Goal: Task Accomplishment & Management: Use online tool/utility

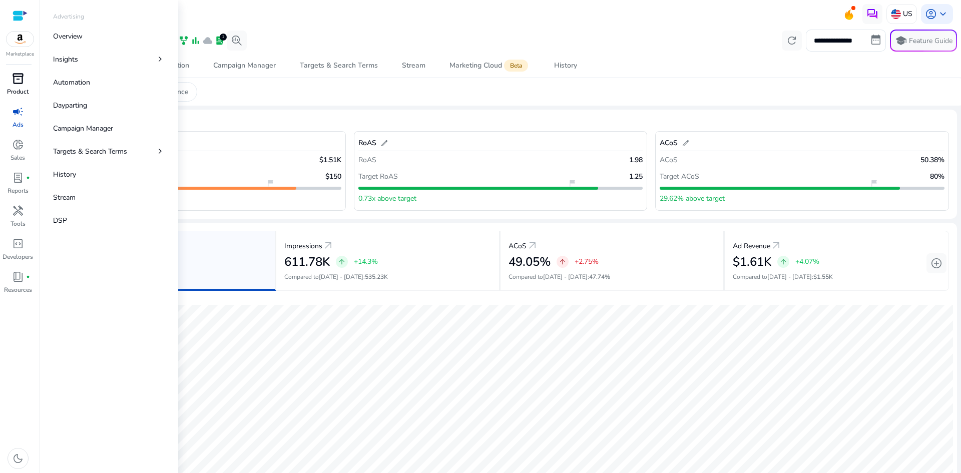
click at [16, 90] on p "Product" at bounding box center [18, 91] width 22 height 9
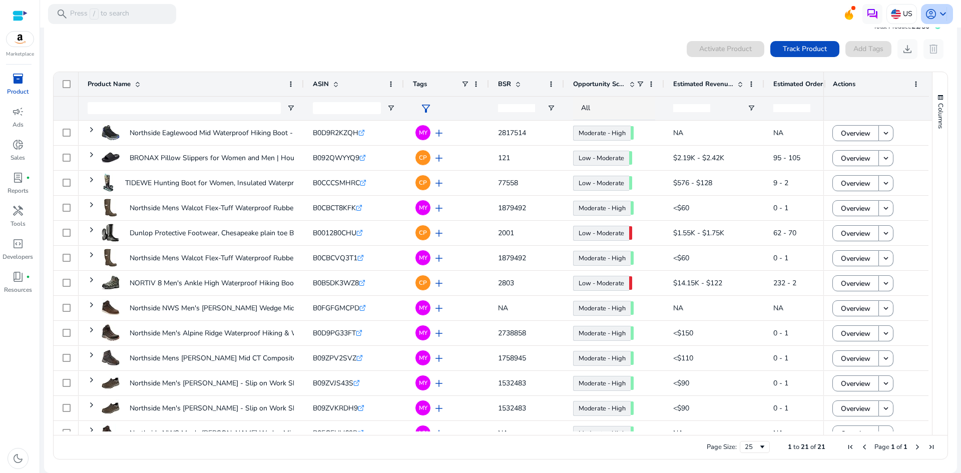
click at [942, 9] on span "keyboard_arrow_down" at bounding box center [943, 14] width 12 height 12
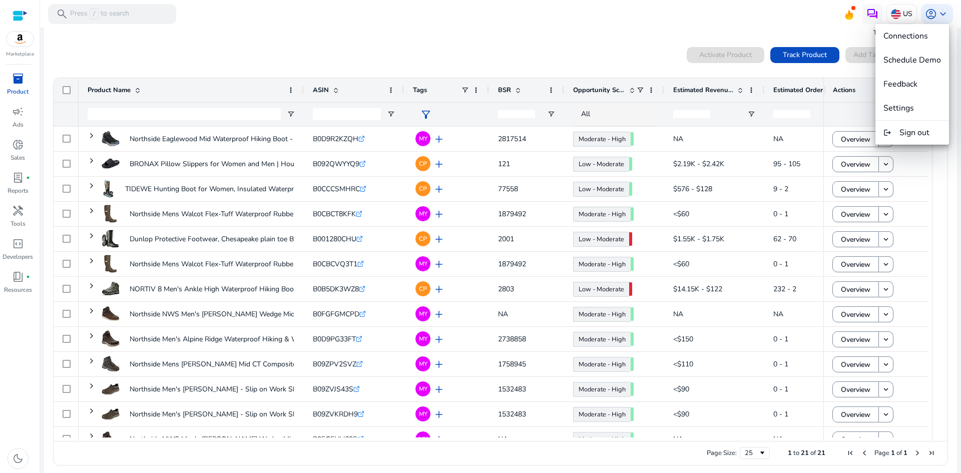
click at [692, 22] on div at bounding box center [480, 236] width 961 height 473
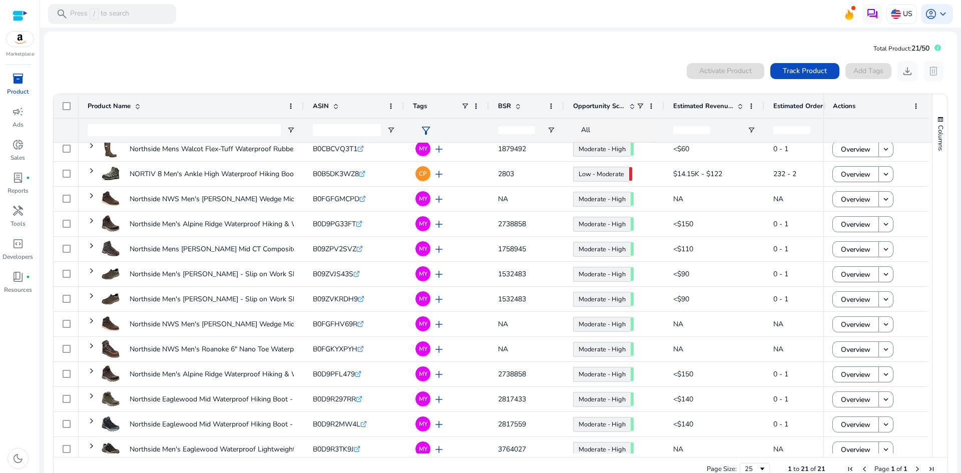
scroll to position [133, 0]
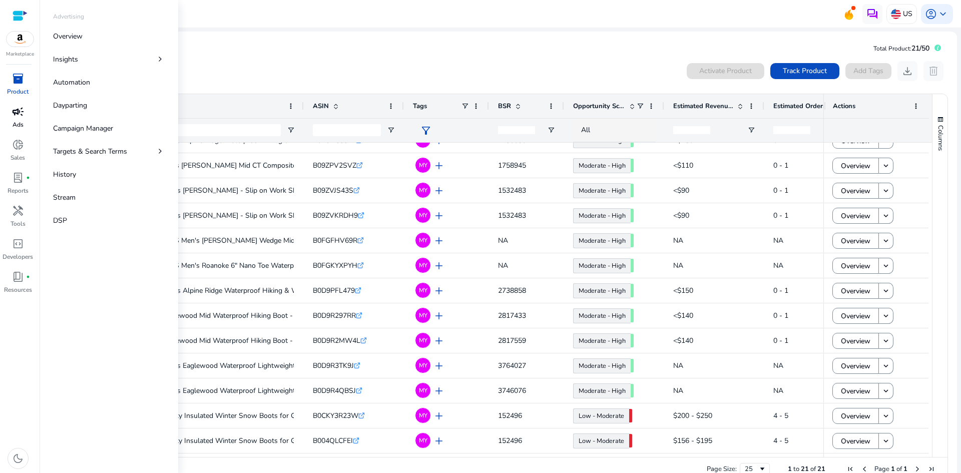
click at [10, 114] on div "campaign" at bounding box center [18, 112] width 28 height 16
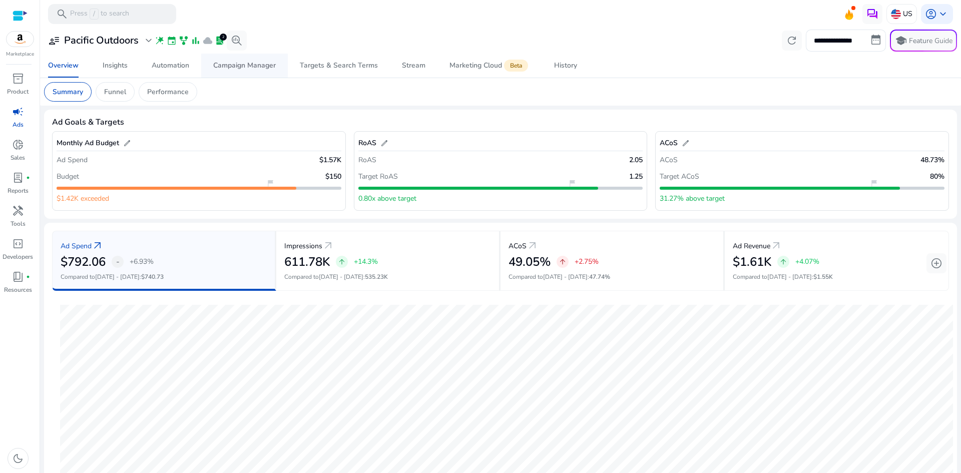
click at [272, 66] on div "Campaign Manager" at bounding box center [244, 65] width 63 height 7
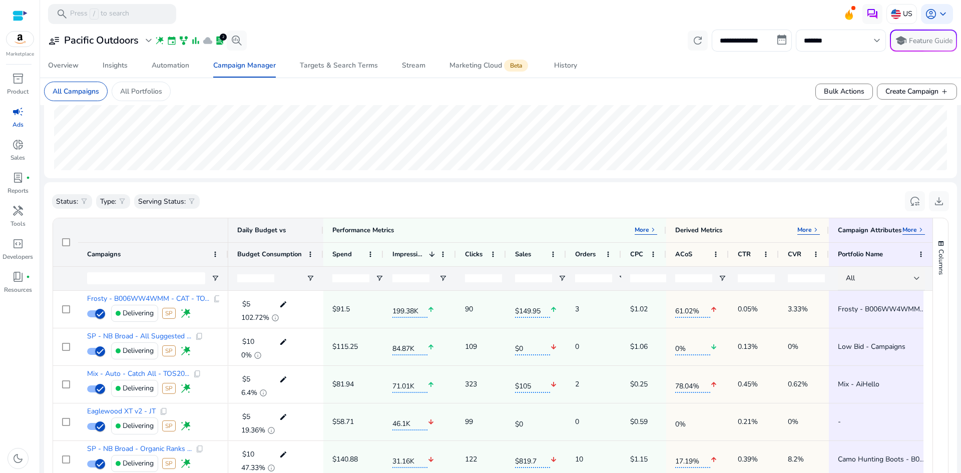
scroll to position [242, 0]
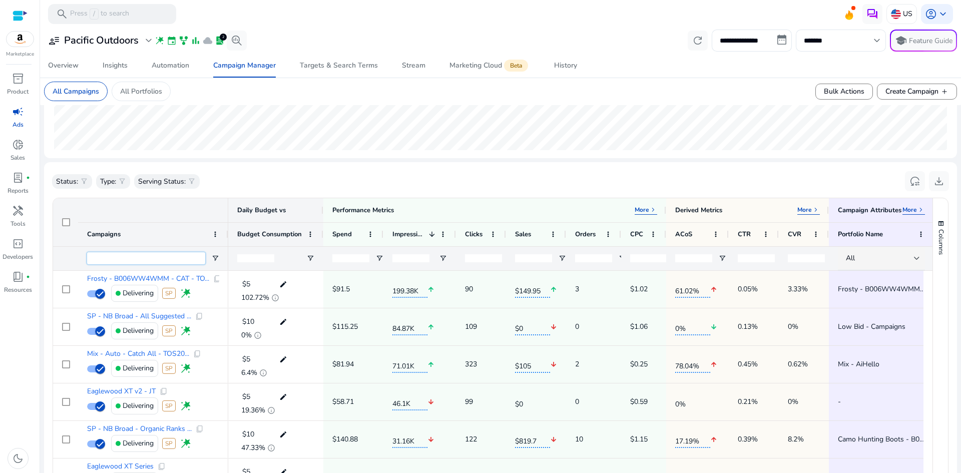
click at [139, 261] on input "Campaigns Filter Input" at bounding box center [146, 258] width 118 height 12
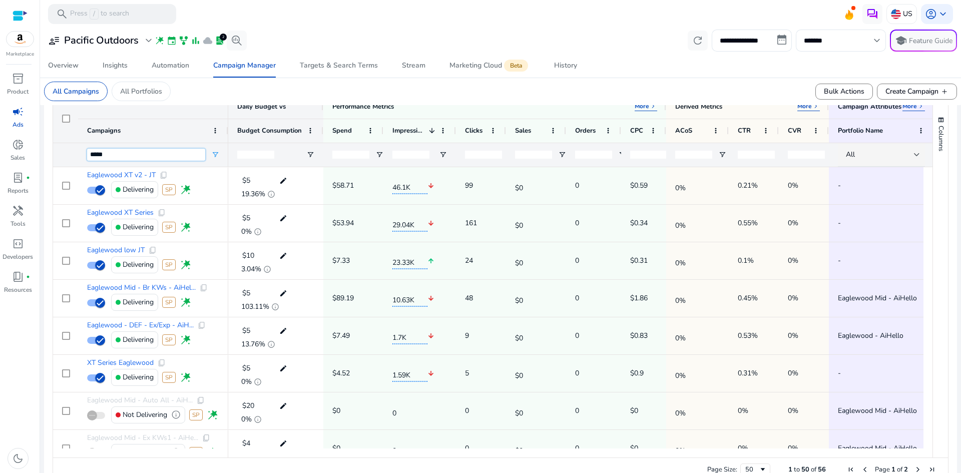
scroll to position [355, 0]
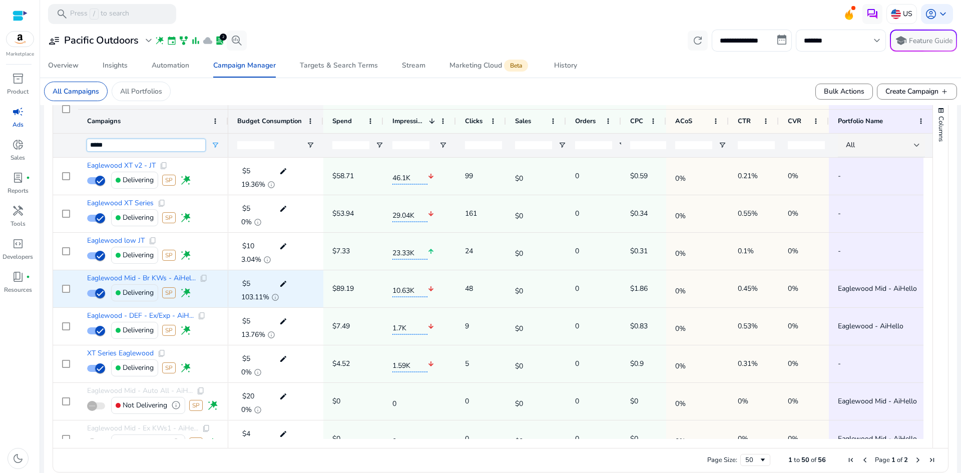
type input "*****"
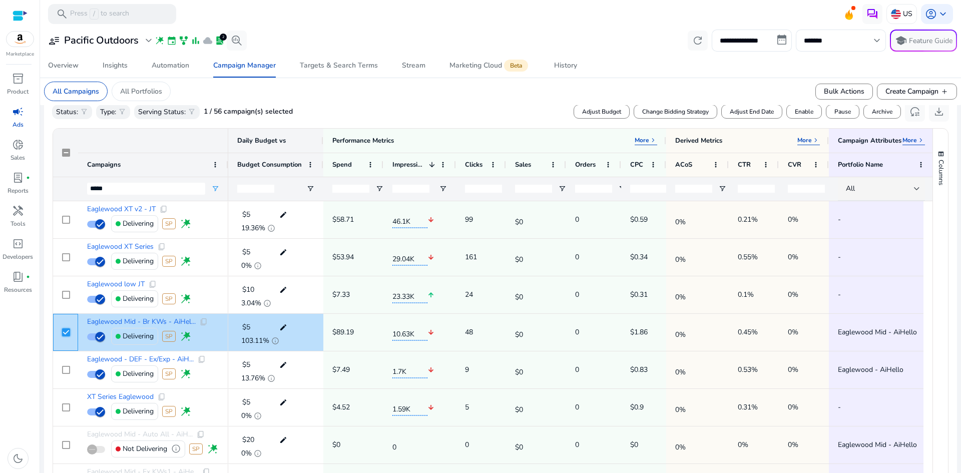
scroll to position [310, 0]
click at [679, 112] on span "Change Bidding Strategy" at bounding box center [675, 113] width 67 height 9
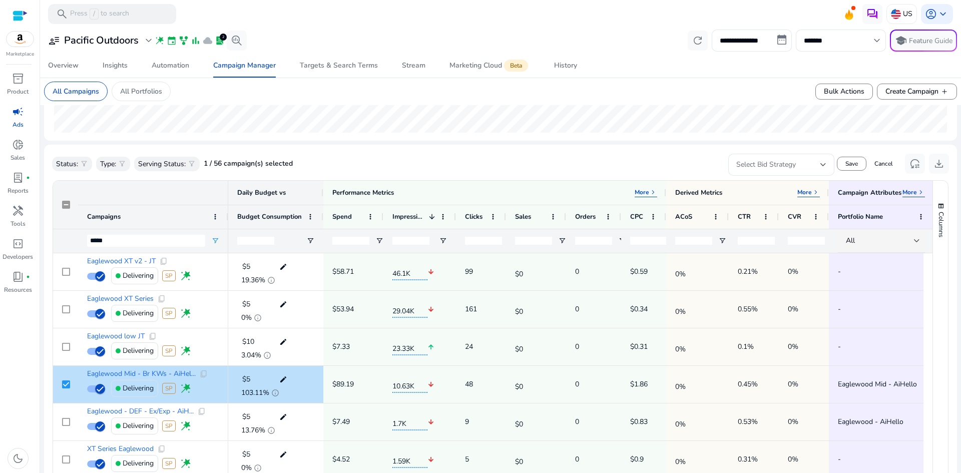
scroll to position [258, 0]
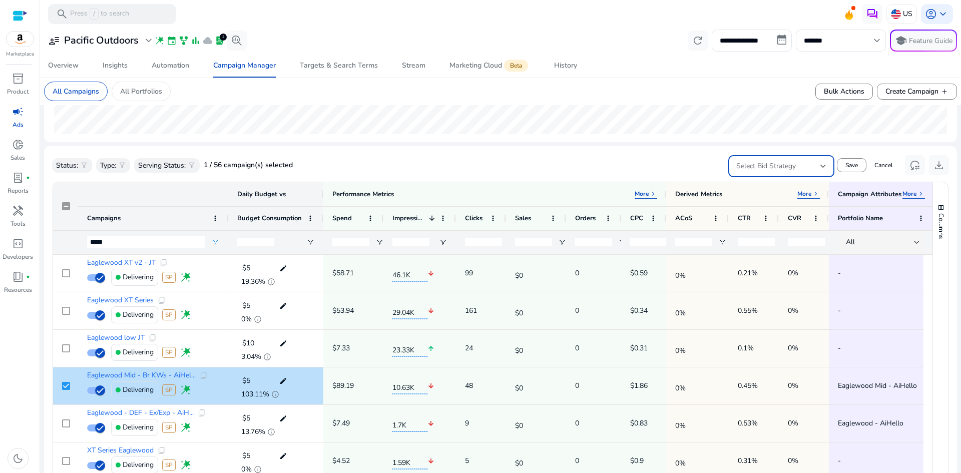
click at [811, 166] on div "Select Bid Strategy" at bounding box center [778, 166] width 84 height 11
click at [777, 190] on span "Dynamic Bids - Down only" at bounding box center [777, 193] width 90 height 22
click at [848, 165] on span "Save" at bounding box center [851, 165] width 13 height 9
click at [603, 163] on span "Adjust Budget" at bounding box center [601, 165] width 39 height 9
click at [733, 164] on p "Adjust Budget" at bounding box center [740, 165] width 55 height 11
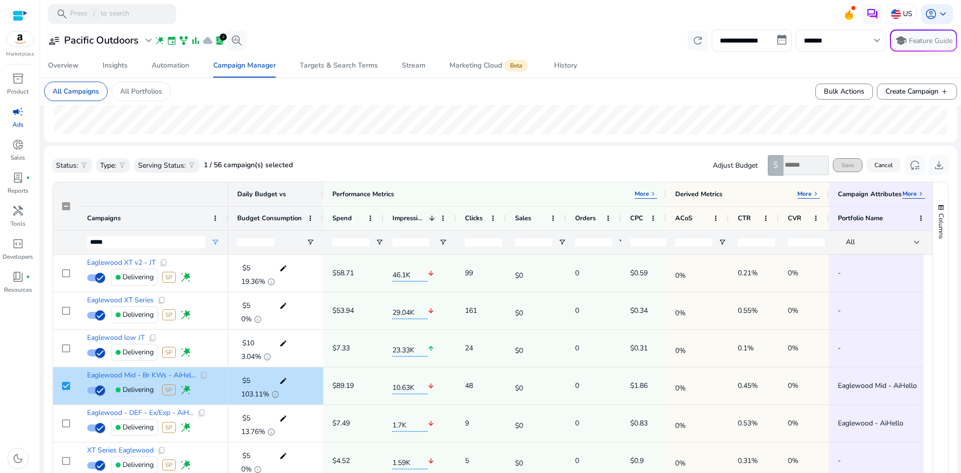
click at [890, 165] on span at bounding box center [883, 165] width 35 height 24
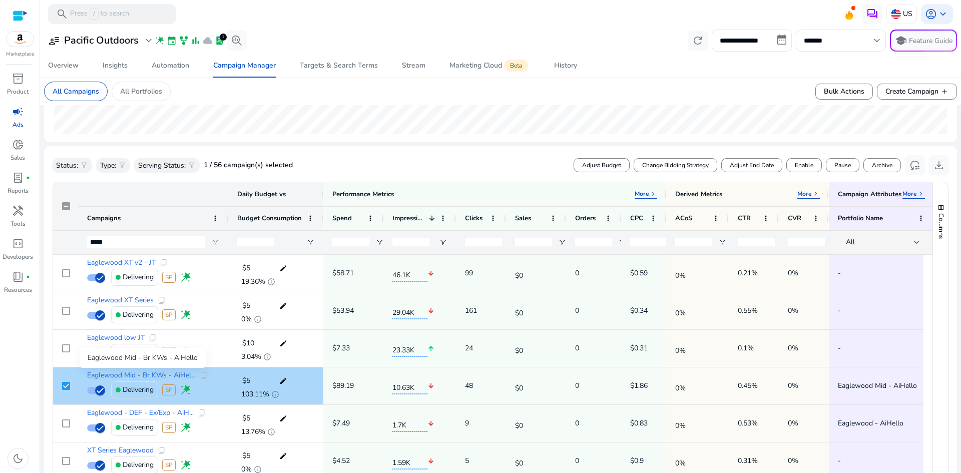
click at [130, 374] on span "Eaglewood Mid - Br KWs - AiHel..." at bounding box center [141, 375] width 109 height 7
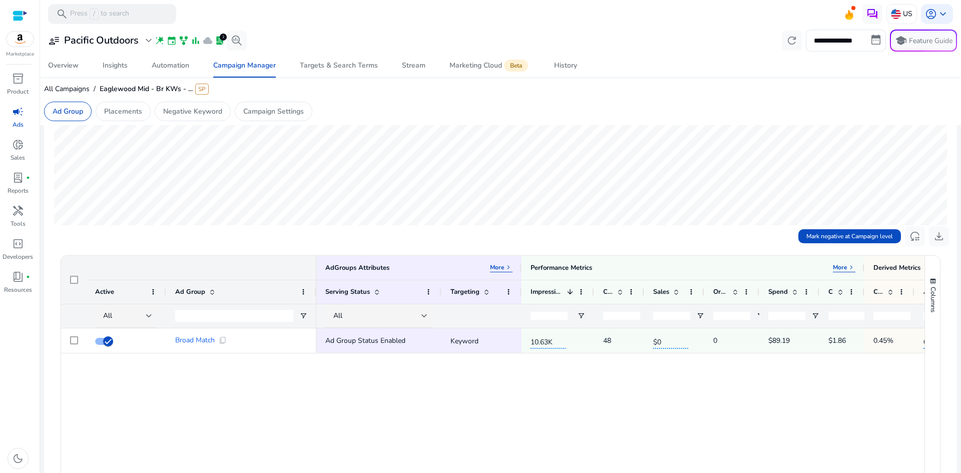
scroll to position [179, 0]
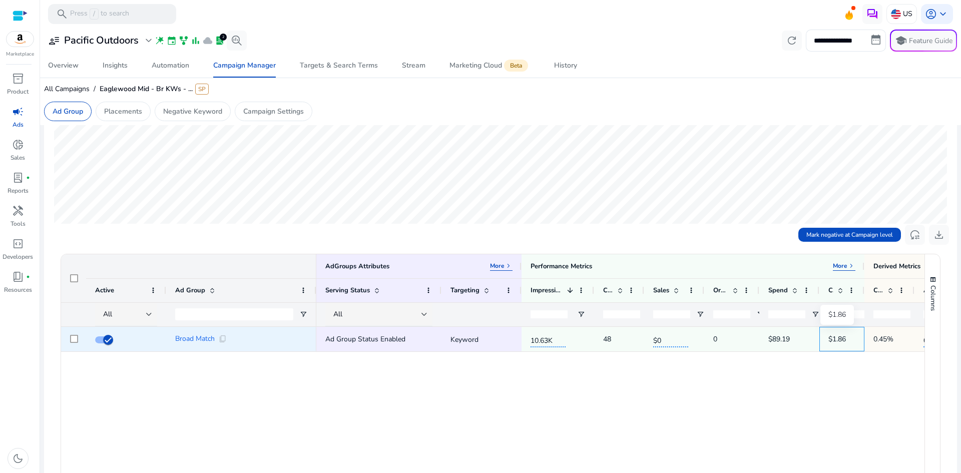
click at [844, 337] on p "$1.86" at bounding box center [837, 339] width 18 height 21
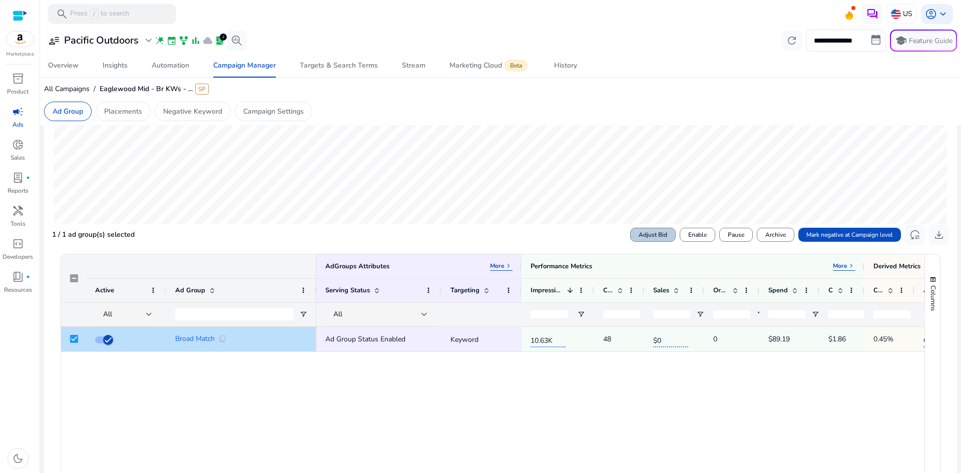
click at [642, 239] on span "Adjust Bid" at bounding box center [653, 234] width 29 height 9
click at [636, 233] on div "Set bid to ($)" at bounding box center [601, 235] width 84 height 11
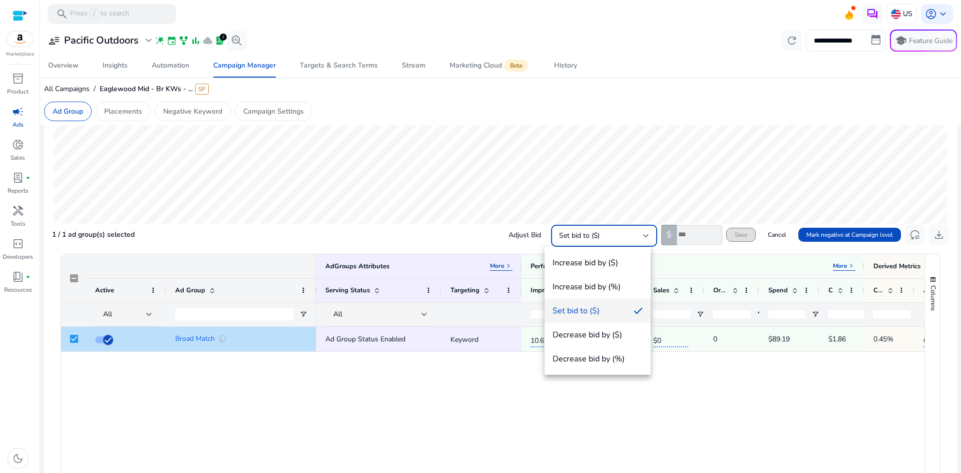
click at [686, 238] on div at bounding box center [480, 236] width 961 height 473
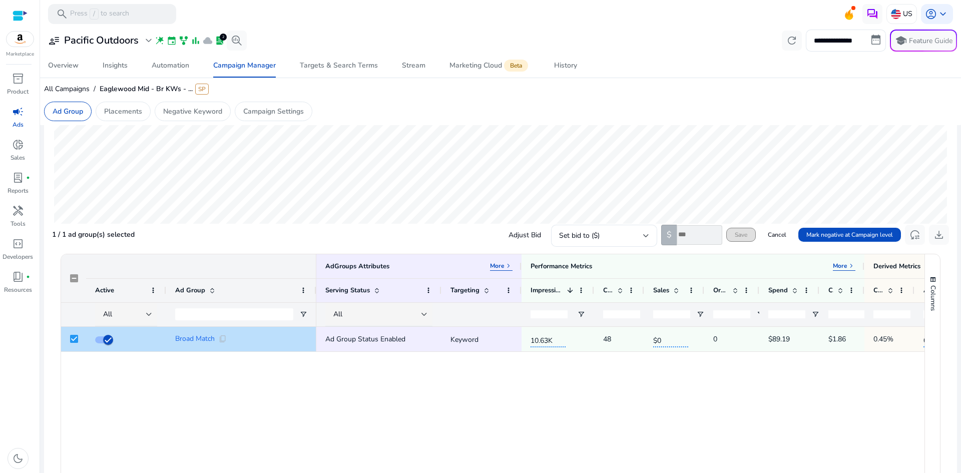
click at [687, 237] on input "number" at bounding box center [700, 235] width 46 height 20
type input "***"
drag, startPoint x: 695, startPoint y: 236, endPoint x: 661, endPoint y: 234, distance: 34.1
click at [661, 238] on div "$ ***" at bounding box center [691, 235] width 61 height 21
type input "***"
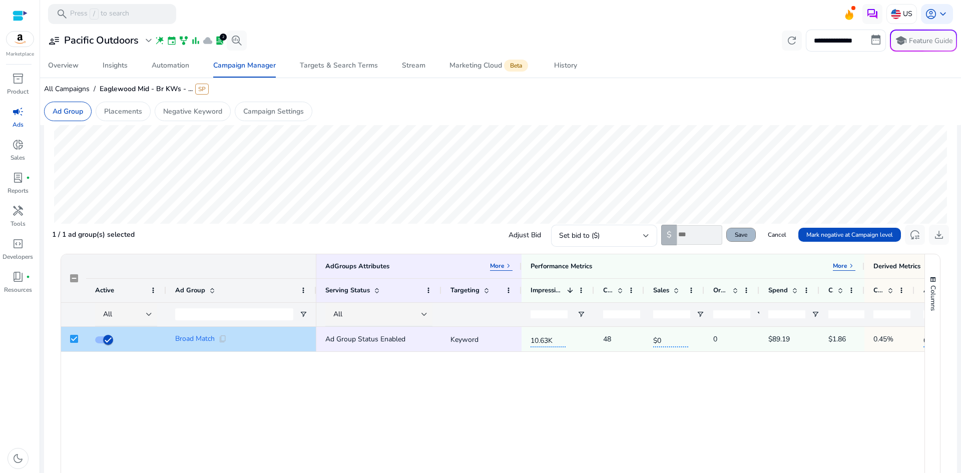
click at [735, 233] on span "Save" at bounding box center [741, 234] width 13 height 9
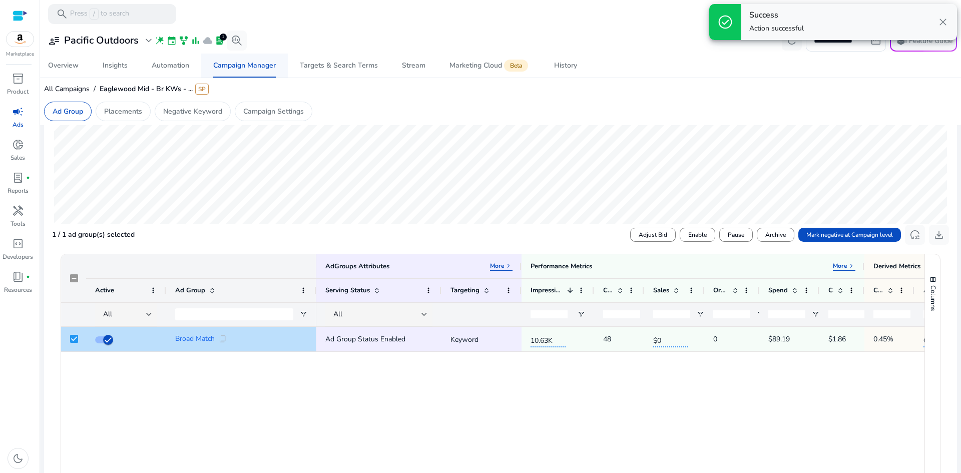
click at [252, 63] on div "Campaign Manager" at bounding box center [244, 65] width 63 height 7
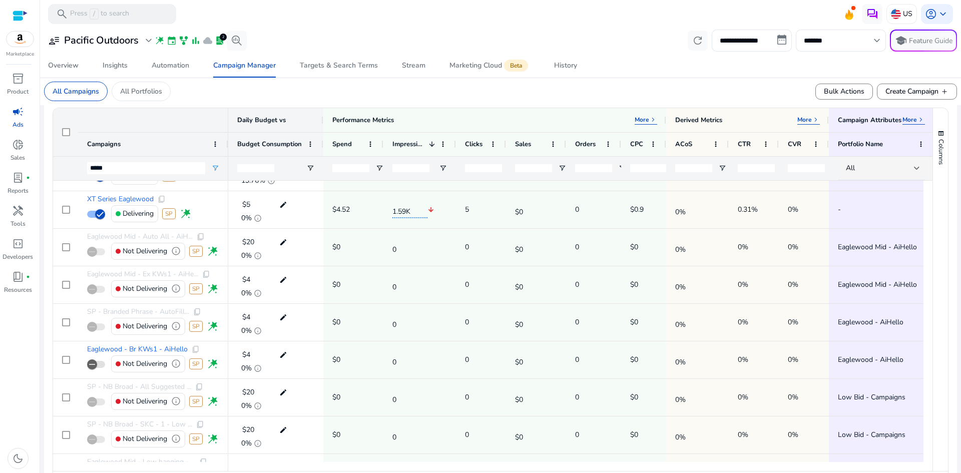
scroll to position [190, 0]
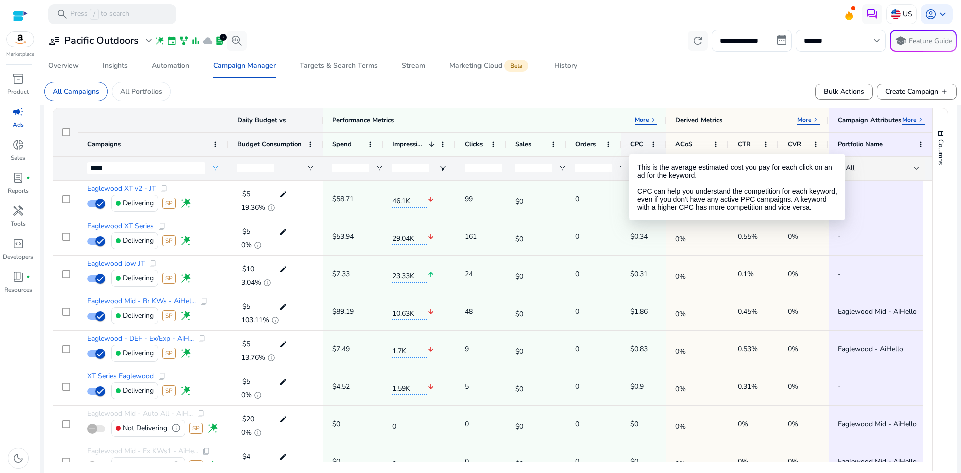
click at [636, 140] on span "CPC" at bounding box center [636, 144] width 13 height 9
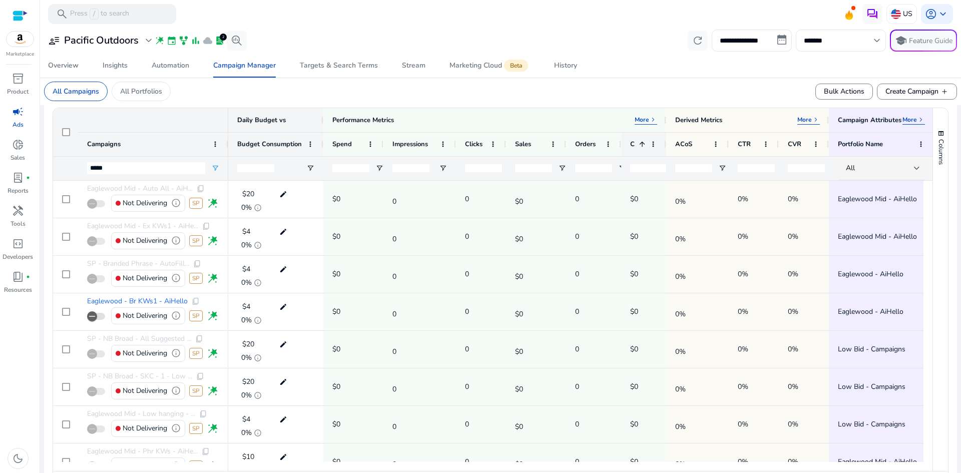
click at [636, 140] on div "CPC 1" at bounding box center [638, 144] width 16 height 19
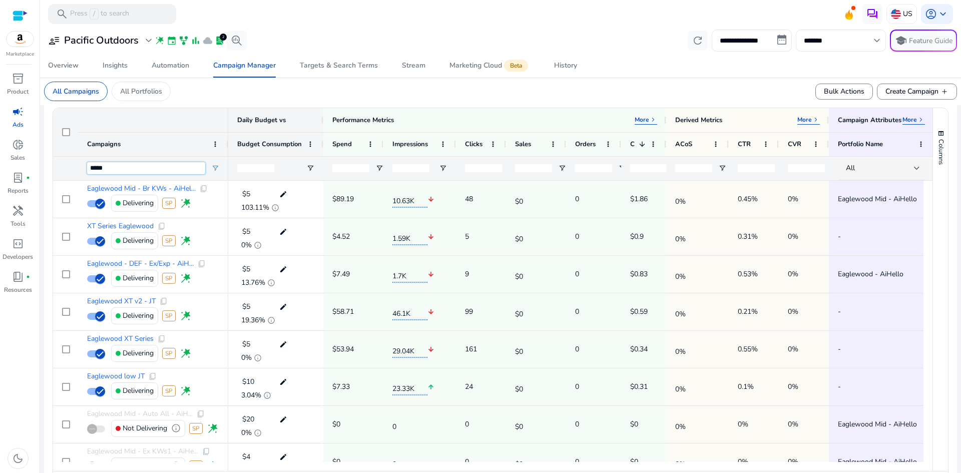
click at [118, 166] on input "*****" at bounding box center [146, 168] width 118 height 12
type input "******"
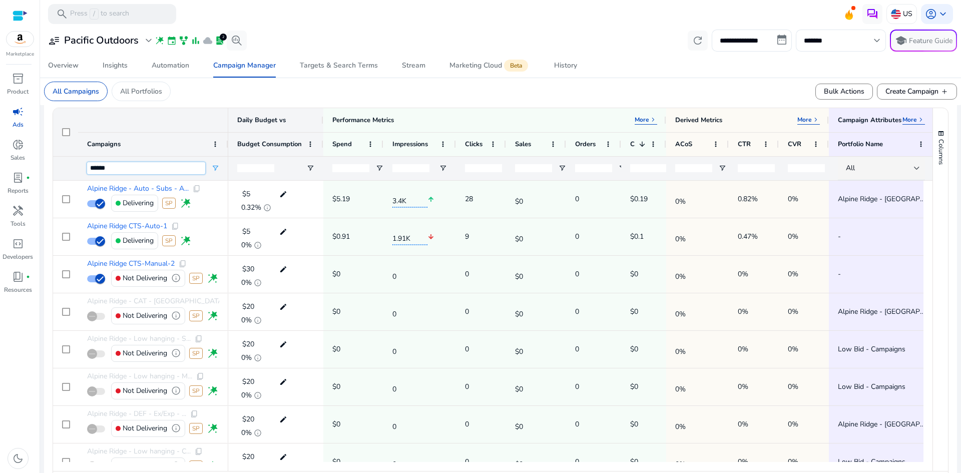
click at [127, 167] on input "******" at bounding box center [146, 168] width 118 height 12
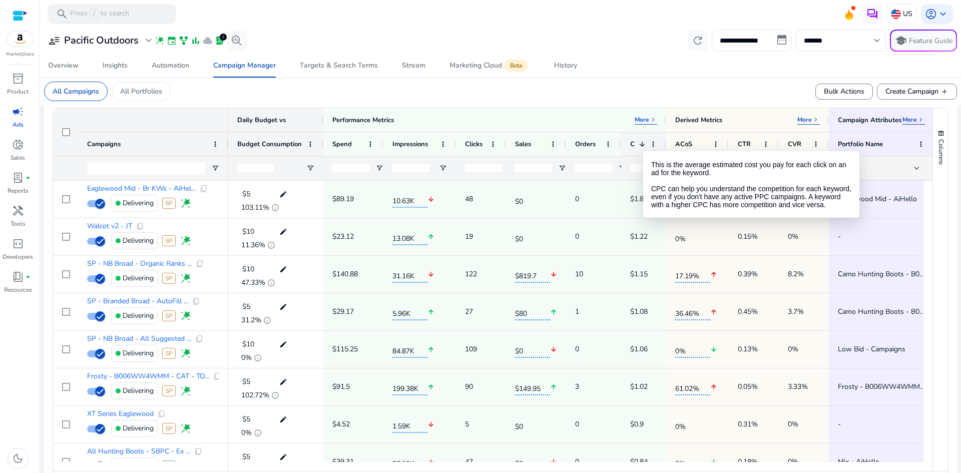
click at [643, 142] on span at bounding box center [642, 144] width 8 height 8
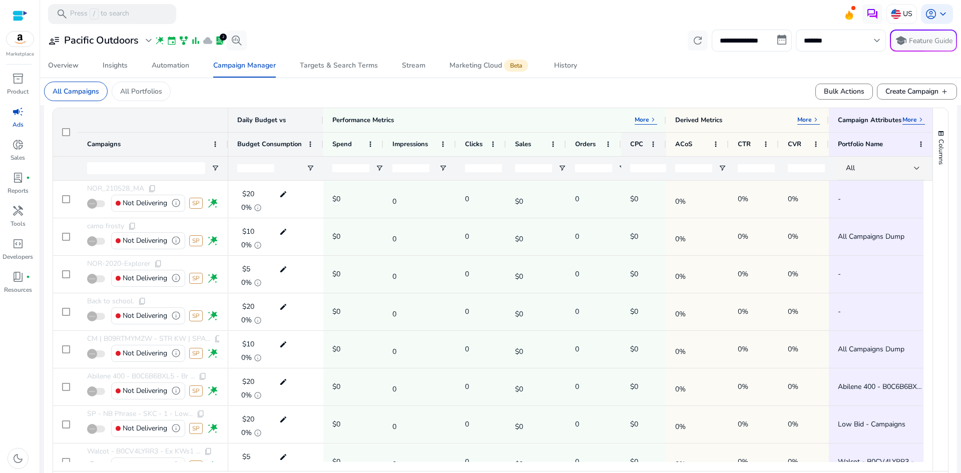
click at [643, 142] on span "CPC" at bounding box center [636, 144] width 13 height 9
click at [643, 142] on span at bounding box center [642, 144] width 8 height 8
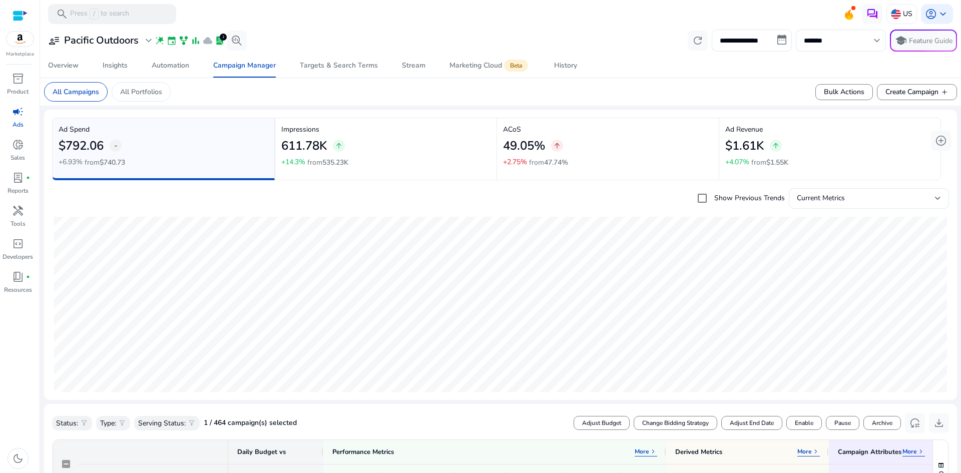
scroll to position [309, 0]
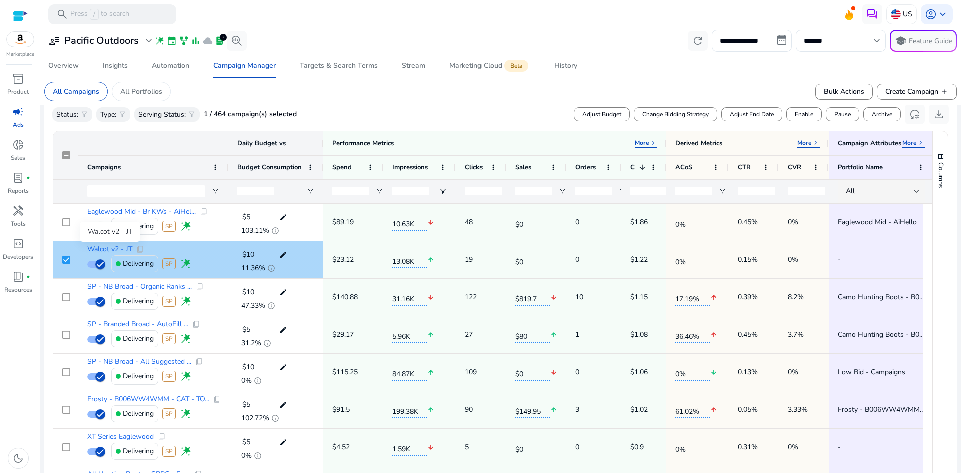
click at [122, 248] on span "Walcot v2 - JT" at bounding box center [109, 249] width 45 height 7
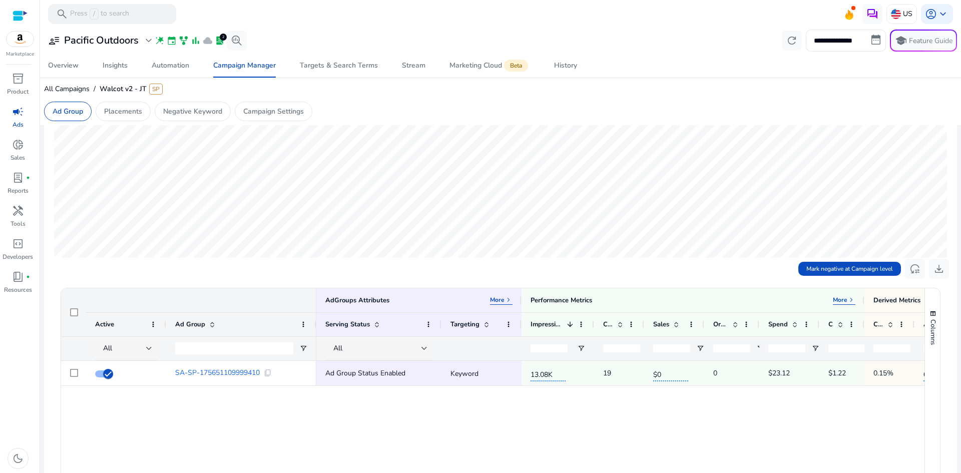
scroll to position [146, 0]
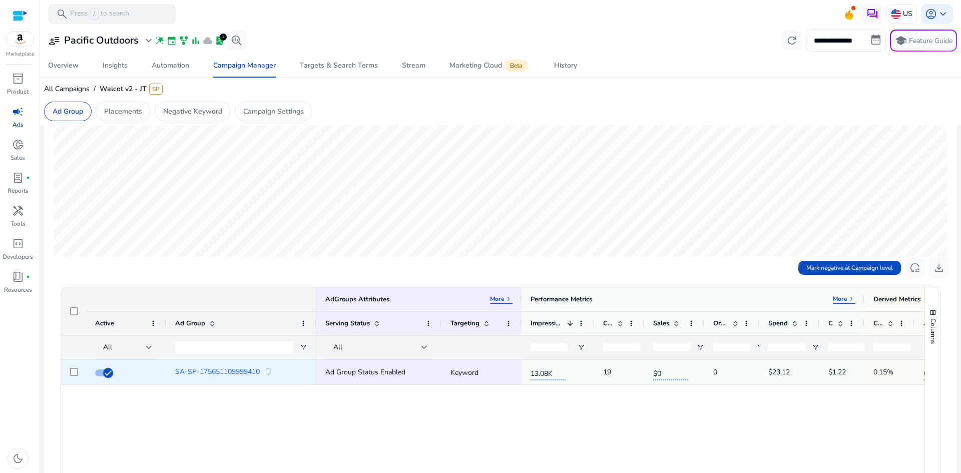
click at [72, 367] on div at bounding box center [74, 372] width 8 height 21
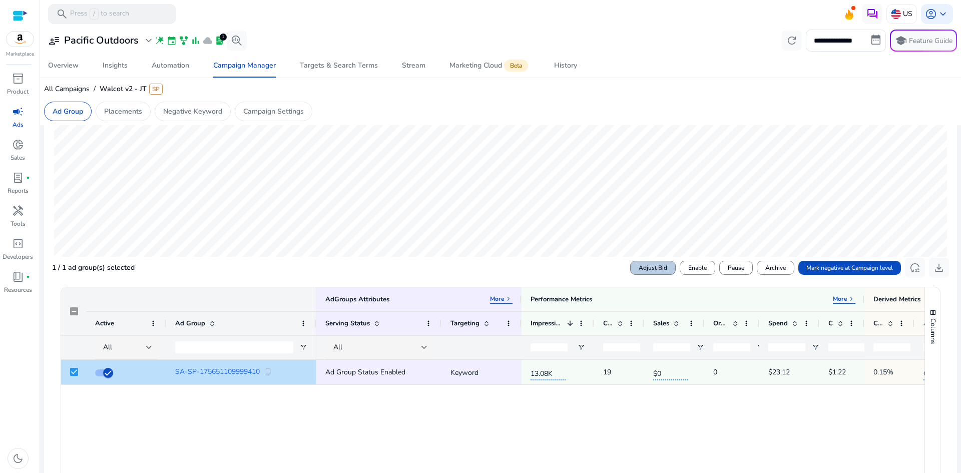
click at [651, 267] on span "Adjust Bid" at bounding box center [653, 267] width 29 height 9
click at [685, 268] on input "number" at bounding box center [700, 268] width 46 height 20
type input "***"
click at [735, 271] on span "Save" at bounding box center [741, 267] width 13 height 9
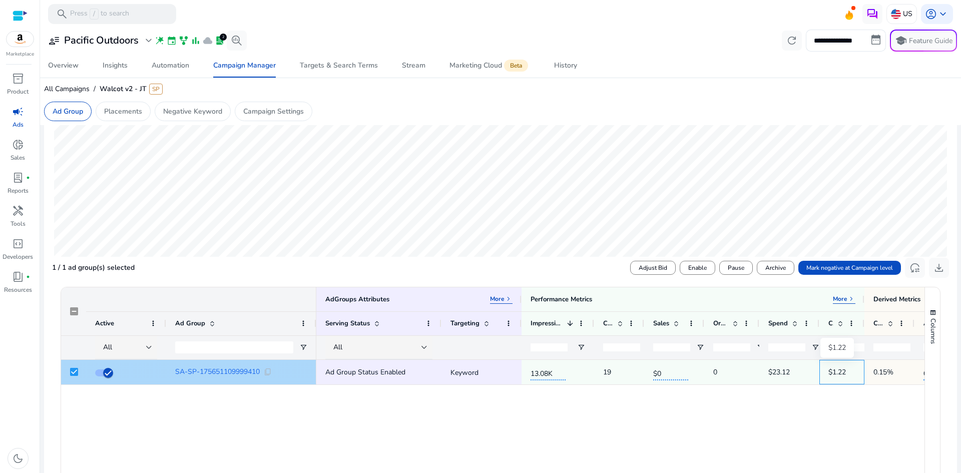
click at [838, 370] on p "$1.22" at bounding box center [837, 372] width 18 height 21
